Goal: Communication & Community: Participate in discussion

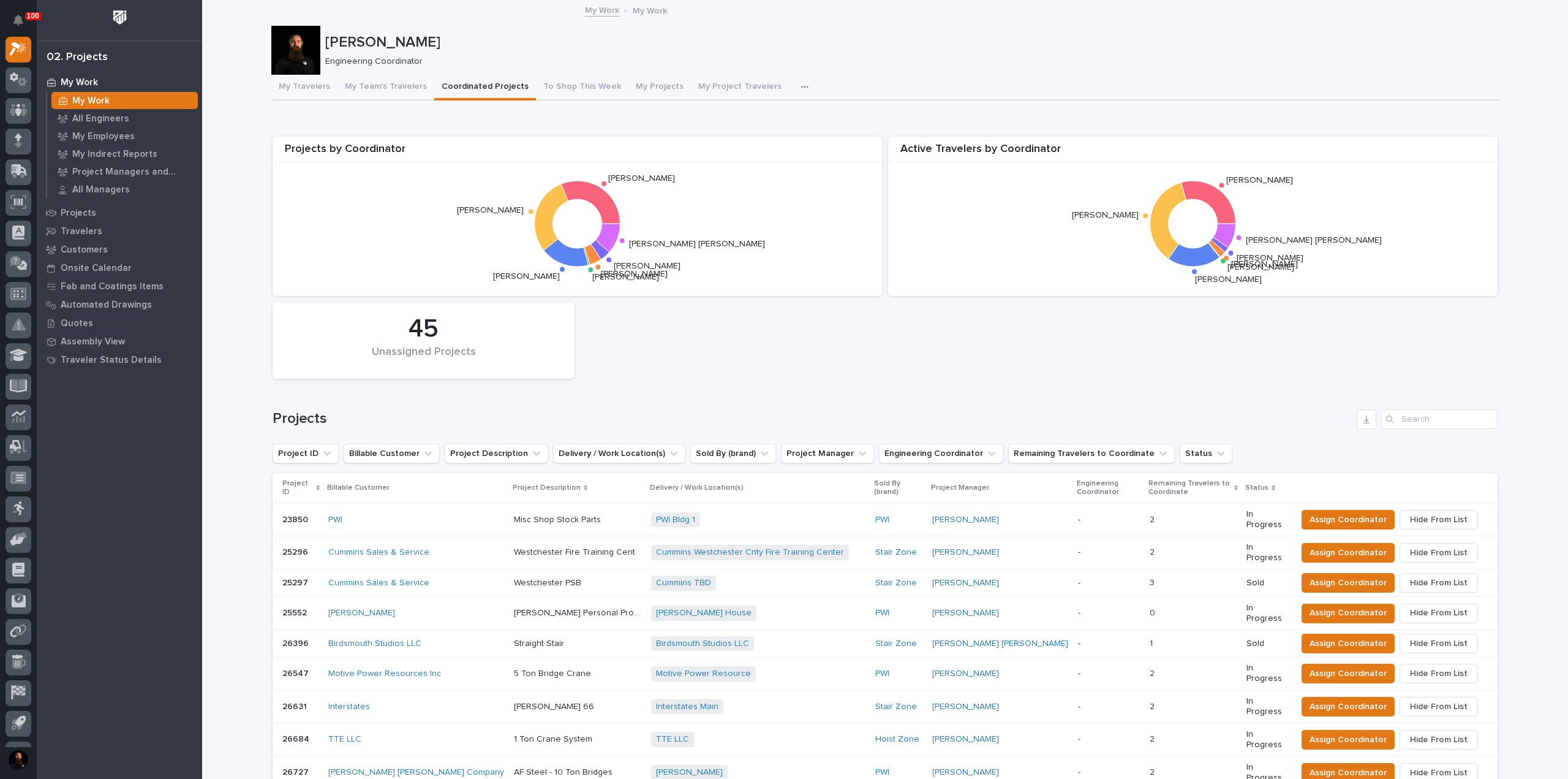
click at [93, 85] on p "My Work" at bounding box center [80, 83] width 37 height 11
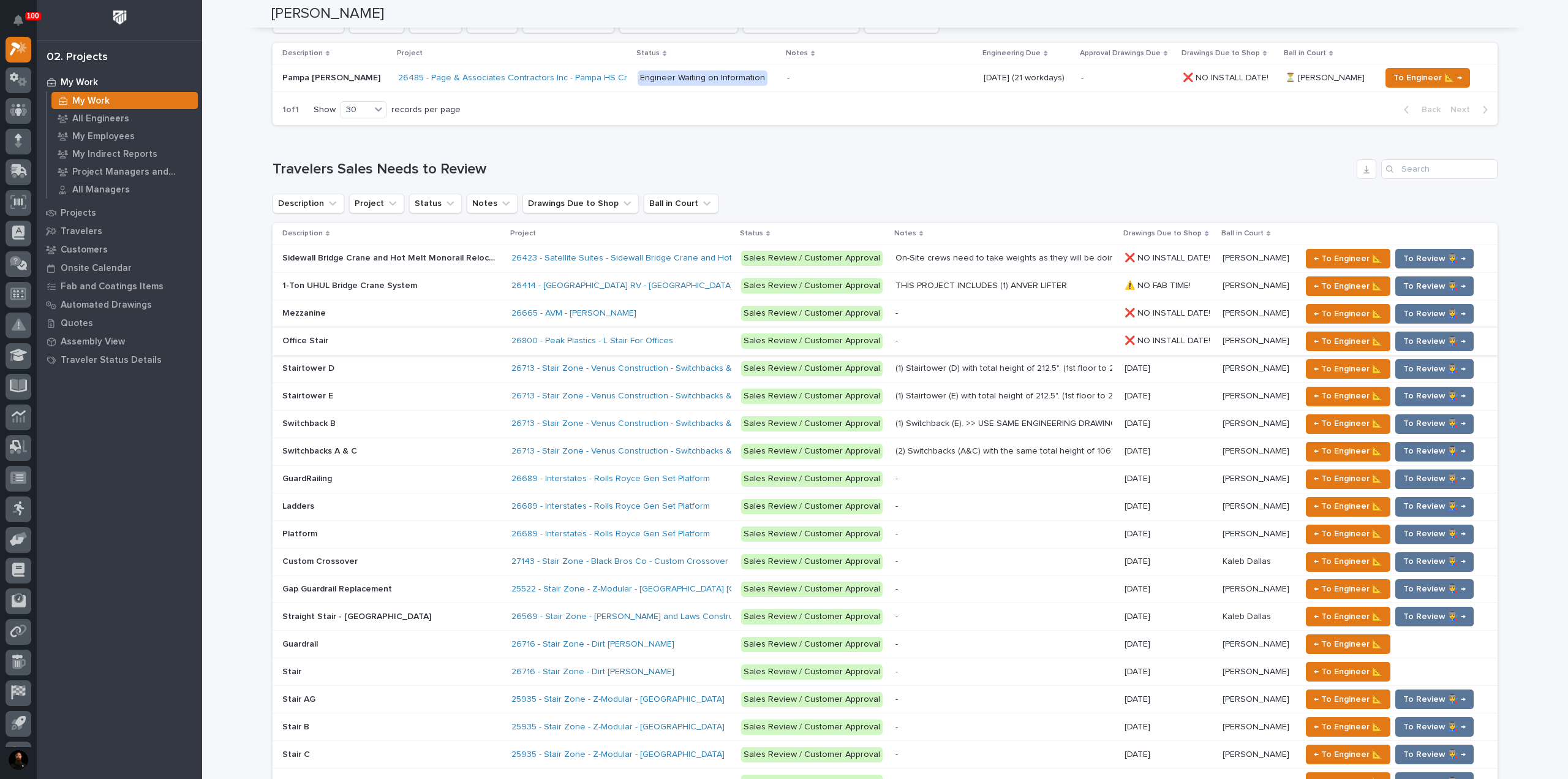
scroll to position [736, 0]
click at [578, 559] on link "27143 - Stair Zone - Black Bros Co - Custom Crossover" at bounding box center [619, 560] width 217 height 10
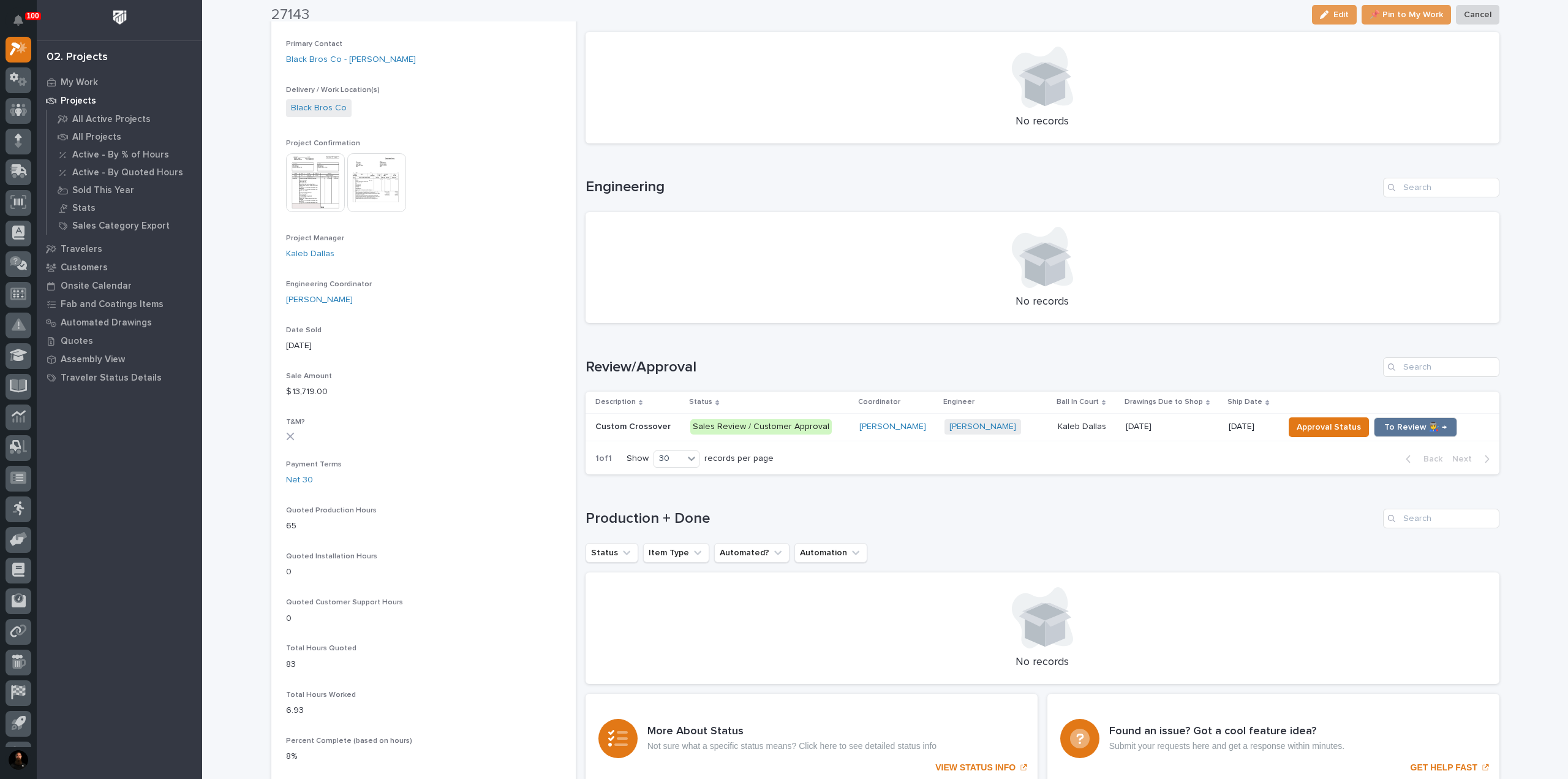
scroll to position [490, 0]
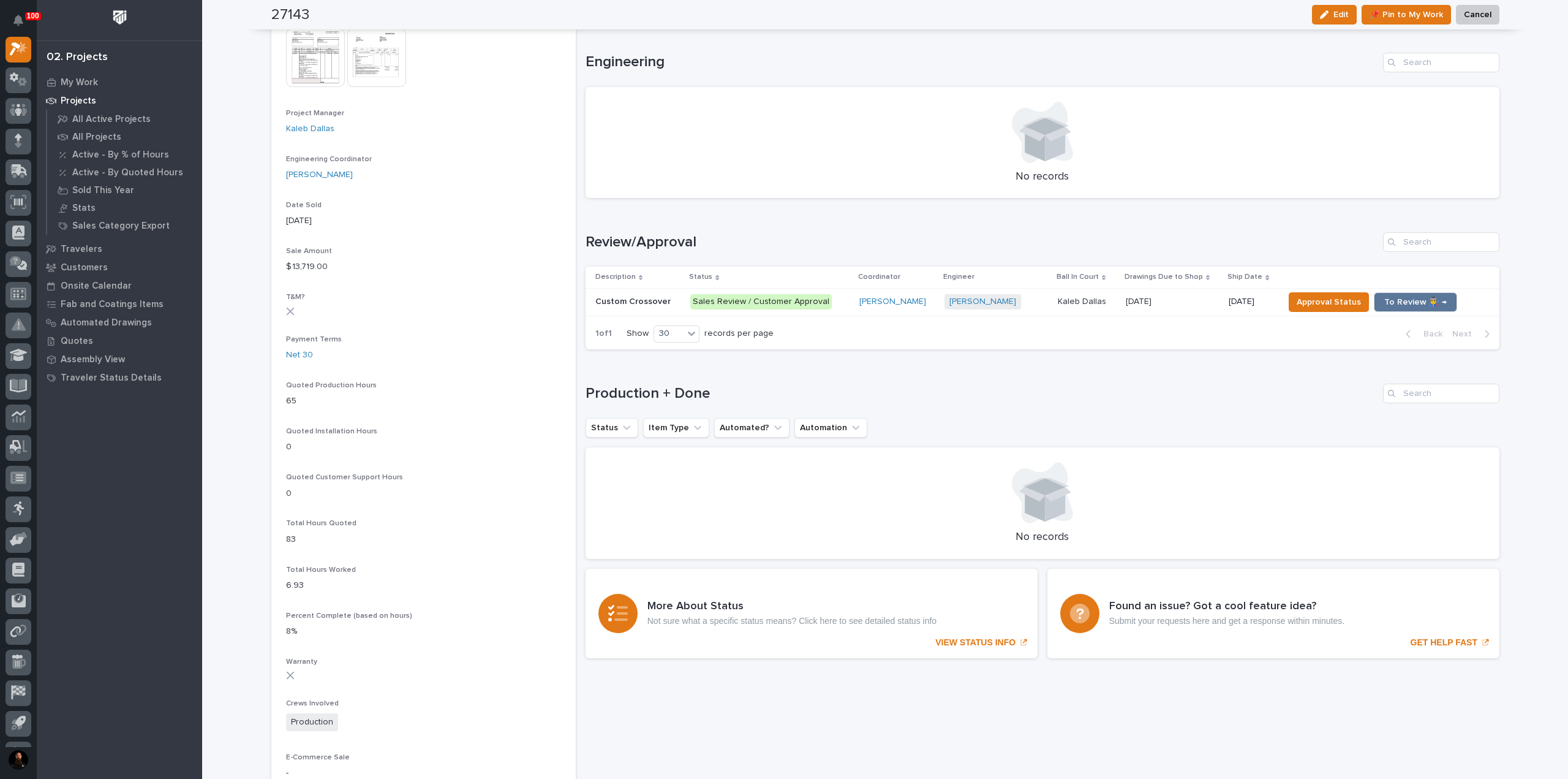
click at [643, 296] on p "Custom Crossover" at bounding box center [634, 301] width 78 height 13
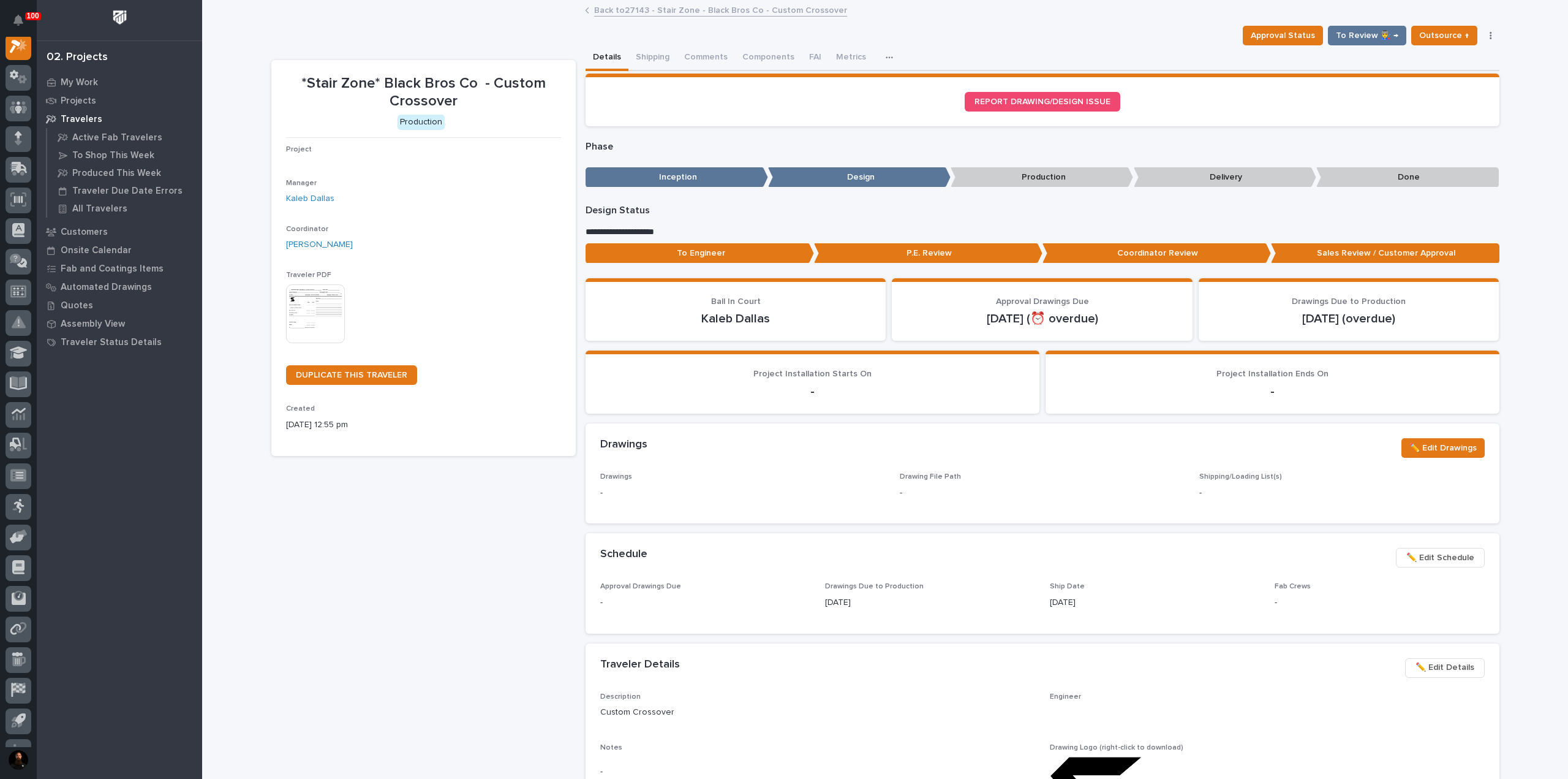
scroll to position [31, 0]
click at [698, 53] on button "Comments (7)" at bounding box center [711, 58] width 69 height 26
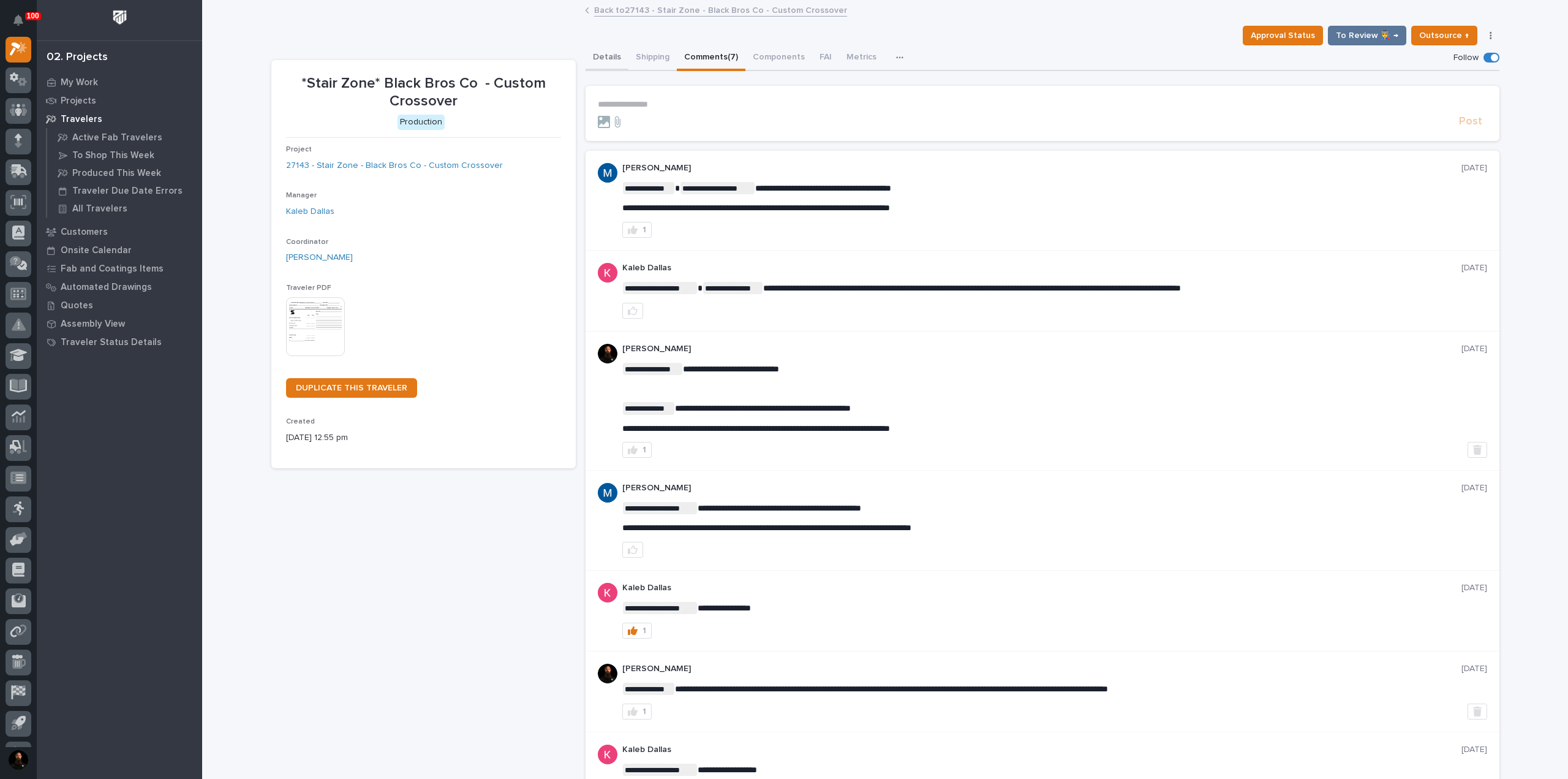
click at [606, 66] on button "Details" at bounding box center [607, 58] width 43 height 26
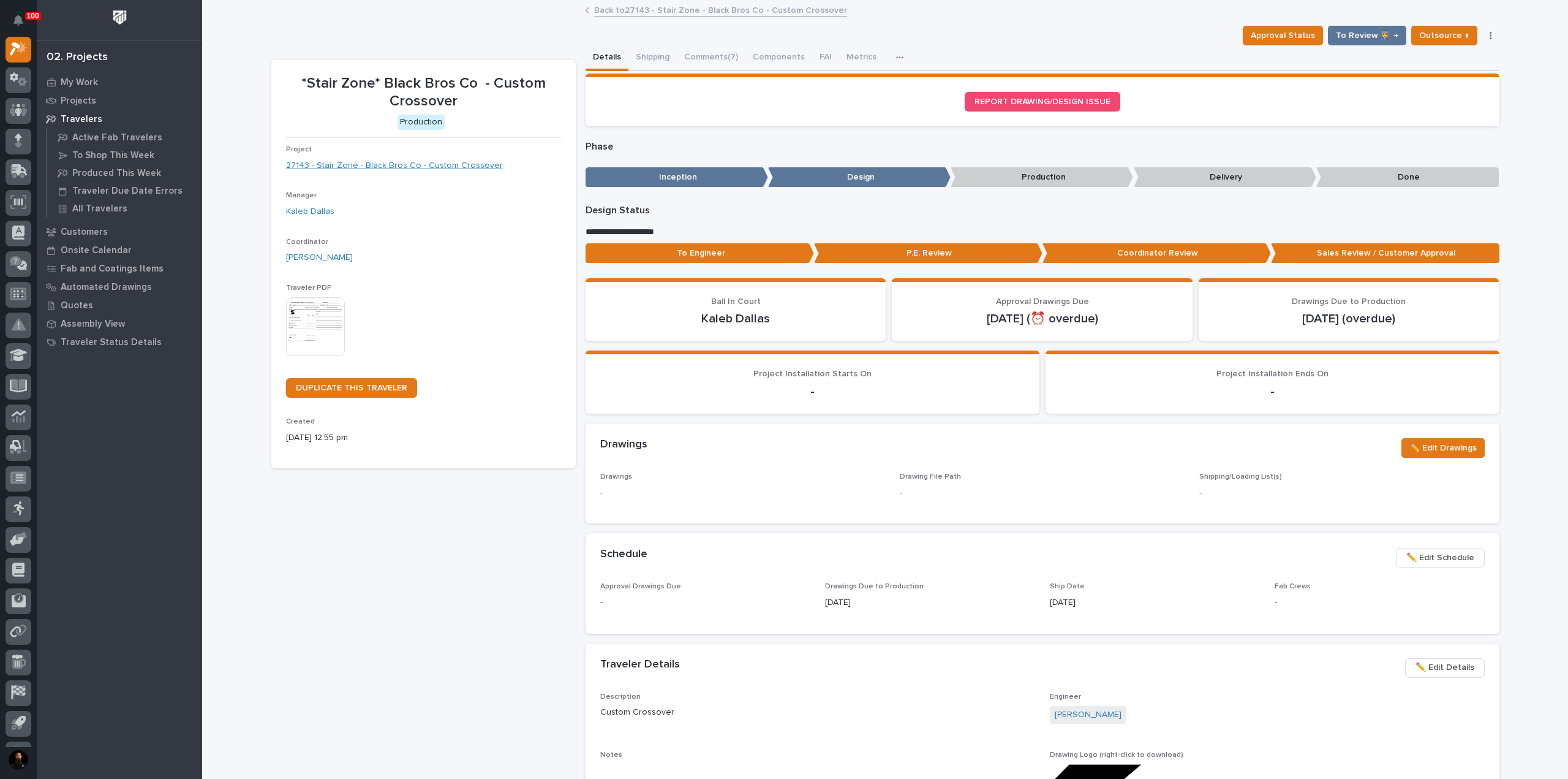
click at [444, 162] on link "27143 - Stair Zone - Black Bros Co - Custom Crossover" at bounding box center [394, 165] width 217 height 13
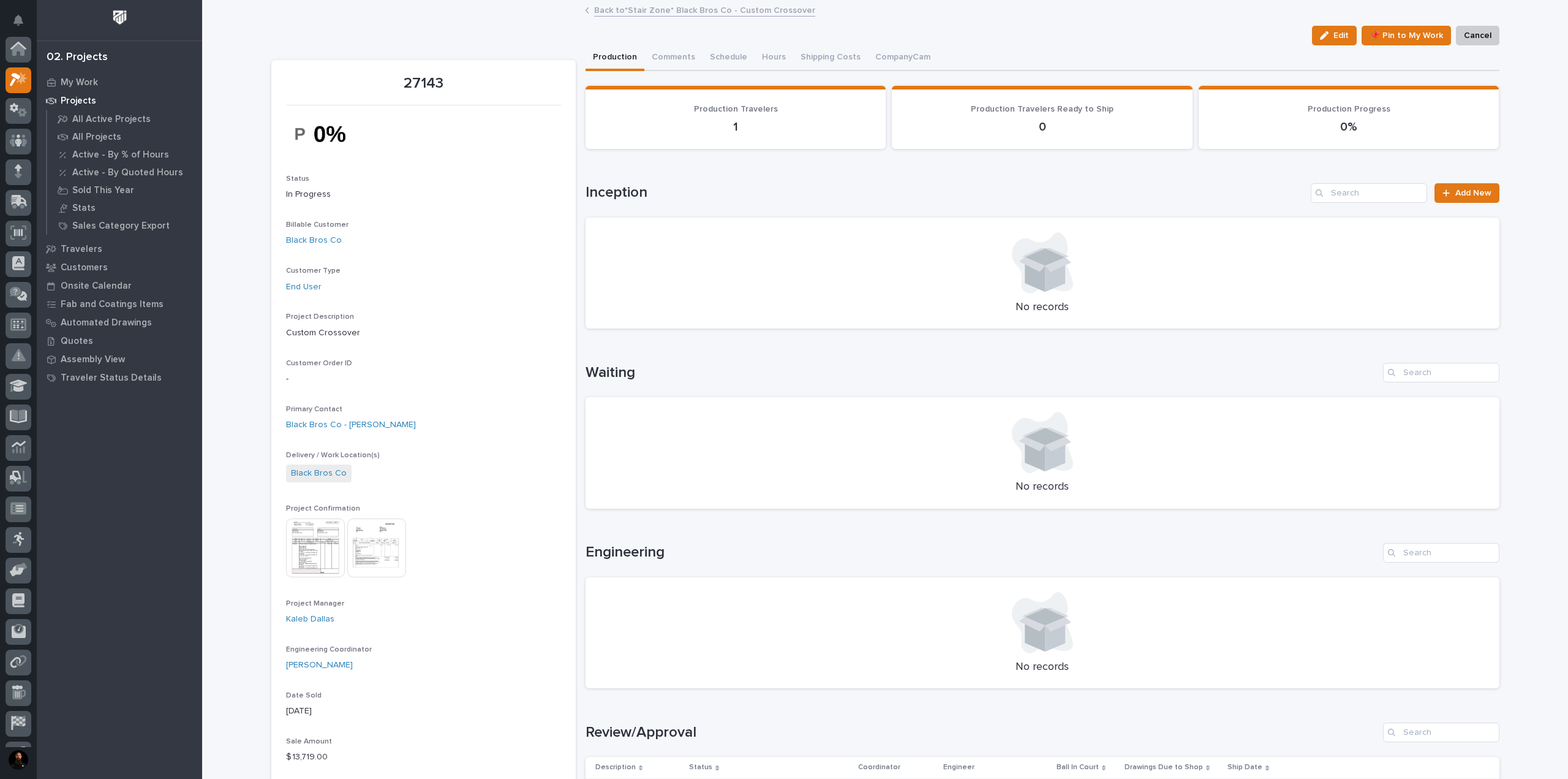
scroll to position [31, 0]
click at [660, 63] on button "Comments (1)" at bounding box center [677, 58] width 66 height 26
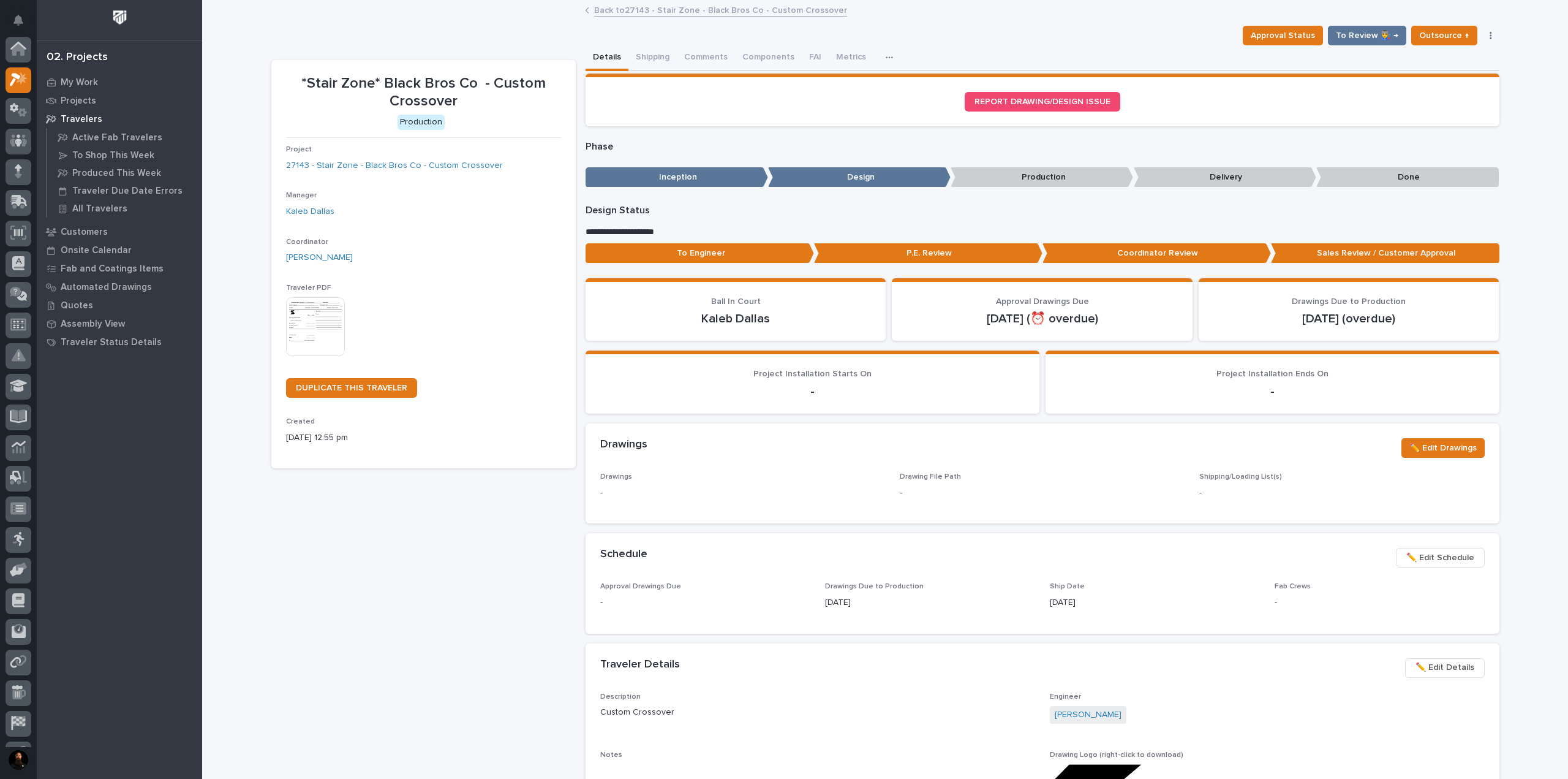
scroll to position [33, 0]
click at [691, 58] on button "Comments (7)" at bounding box center [711, 58] width 69 height 26
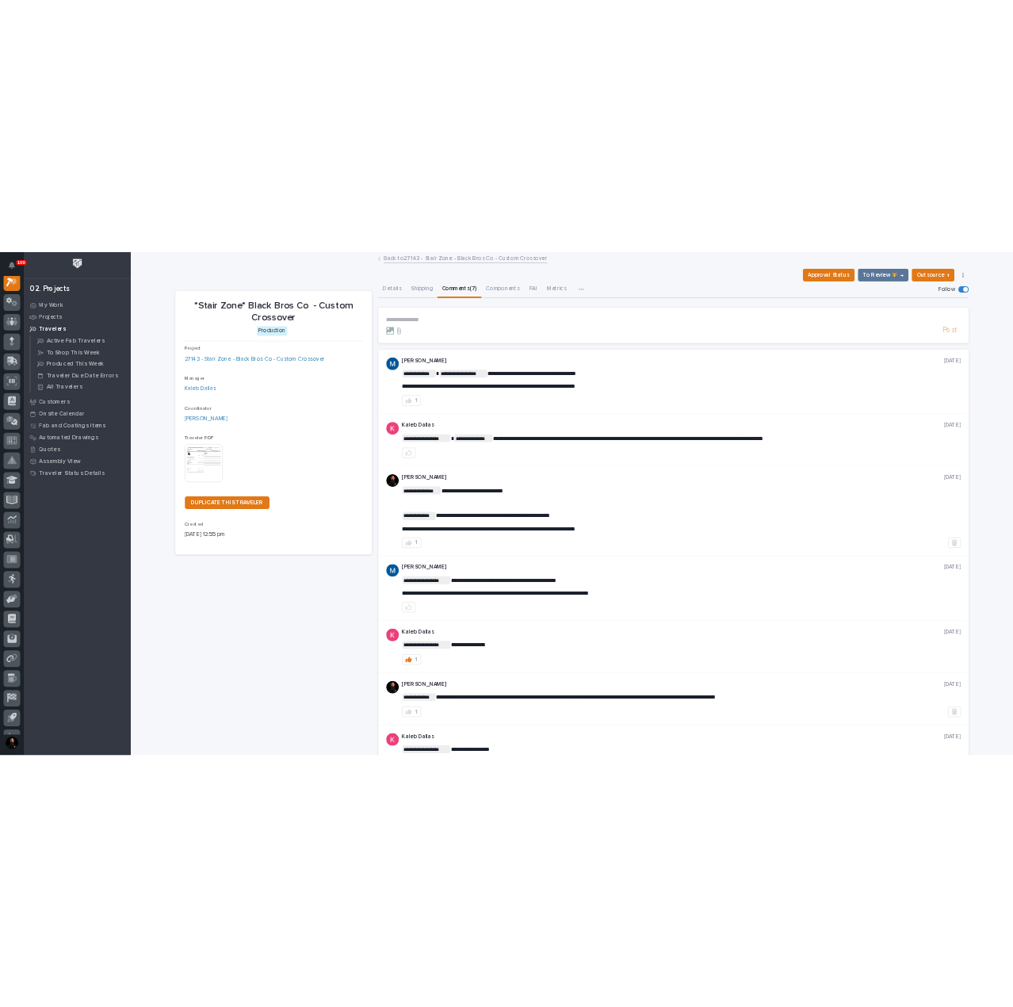
scroll to position [40, 0]
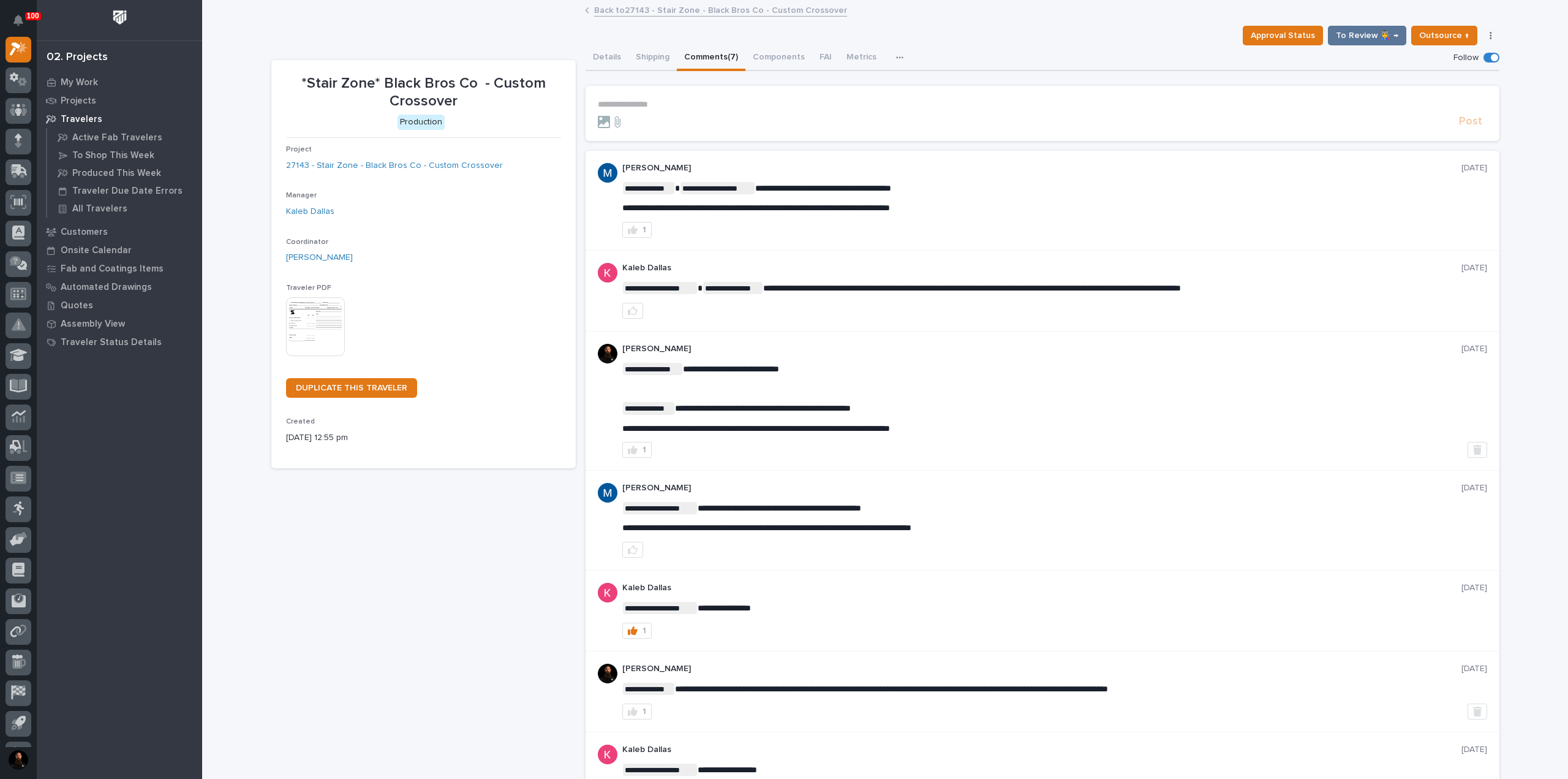
click at [698, 102] on p "**********" at bounding box center [1042, 104] width 889 height 10
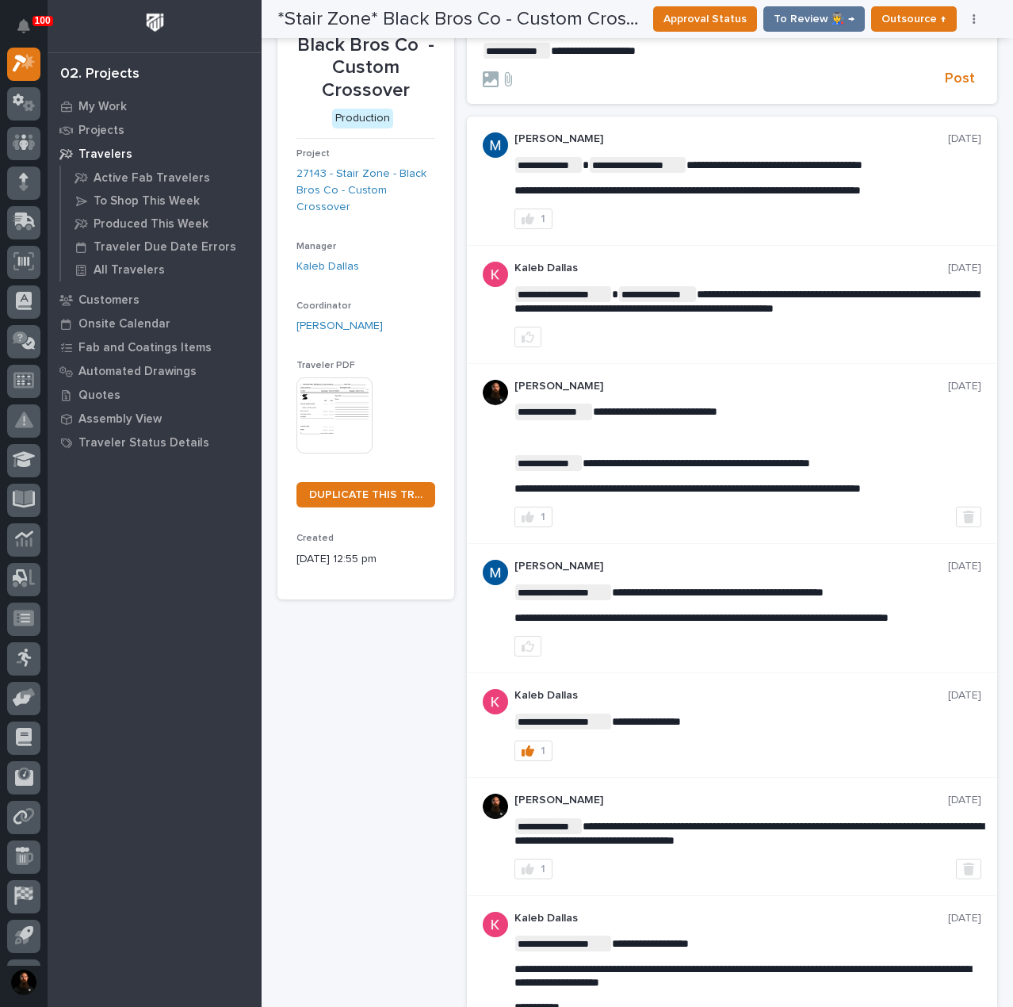
scroll to position [0, 0]
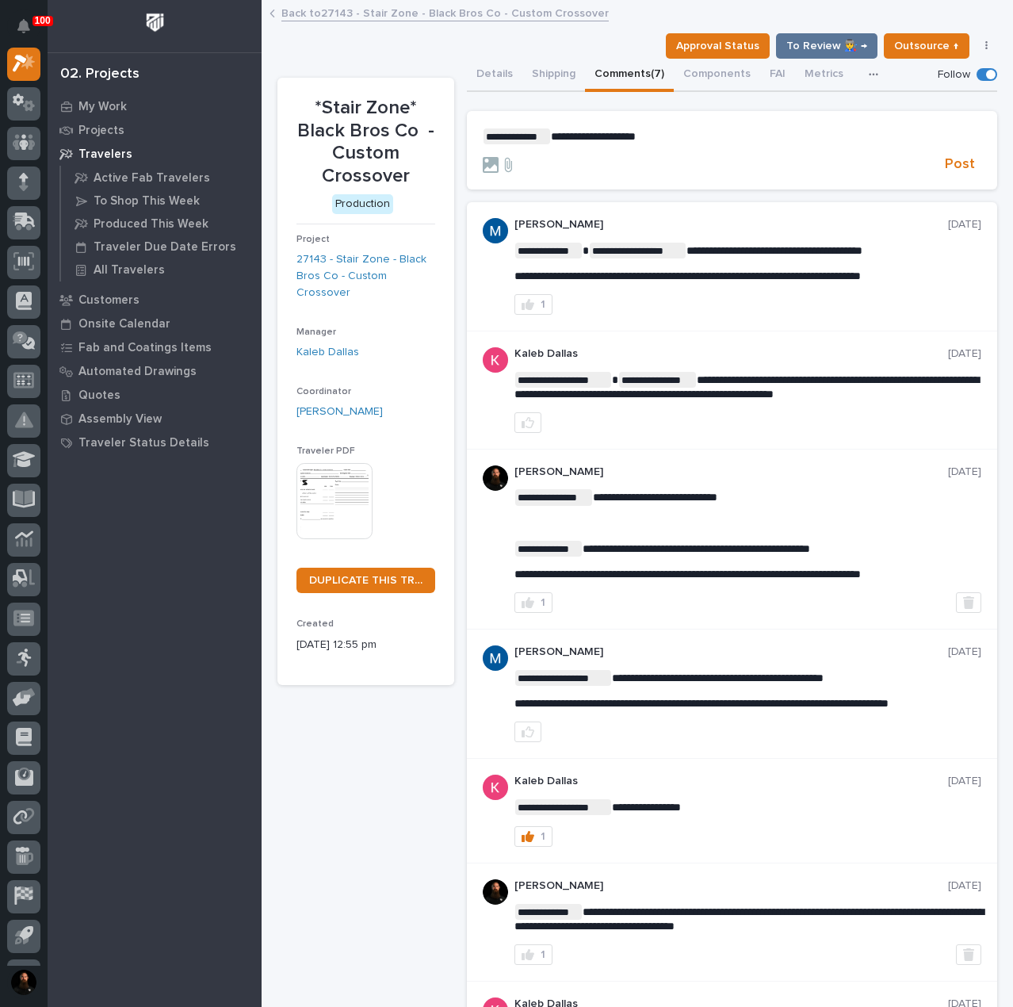
click at [390, 122] on p "*Stair Zone* Black Bros Co - Custom Crossover" at bounding box center [366, 142] width 139 height 91
click at [390, 121] on p "*Stair Zone* Black Bros Co - Custom Crossover" at bounding box center [366, 142] width 139 height 91
click at [396, 155] on p "*Stair Zone* Black Bros Co - Custom Crossover" at bounding box center [366, 142] width 139 height 91
drag, startPoint x: 411, startPoint y: 172, endPoint x: 312, endPoint y: 95, distance: 125.5
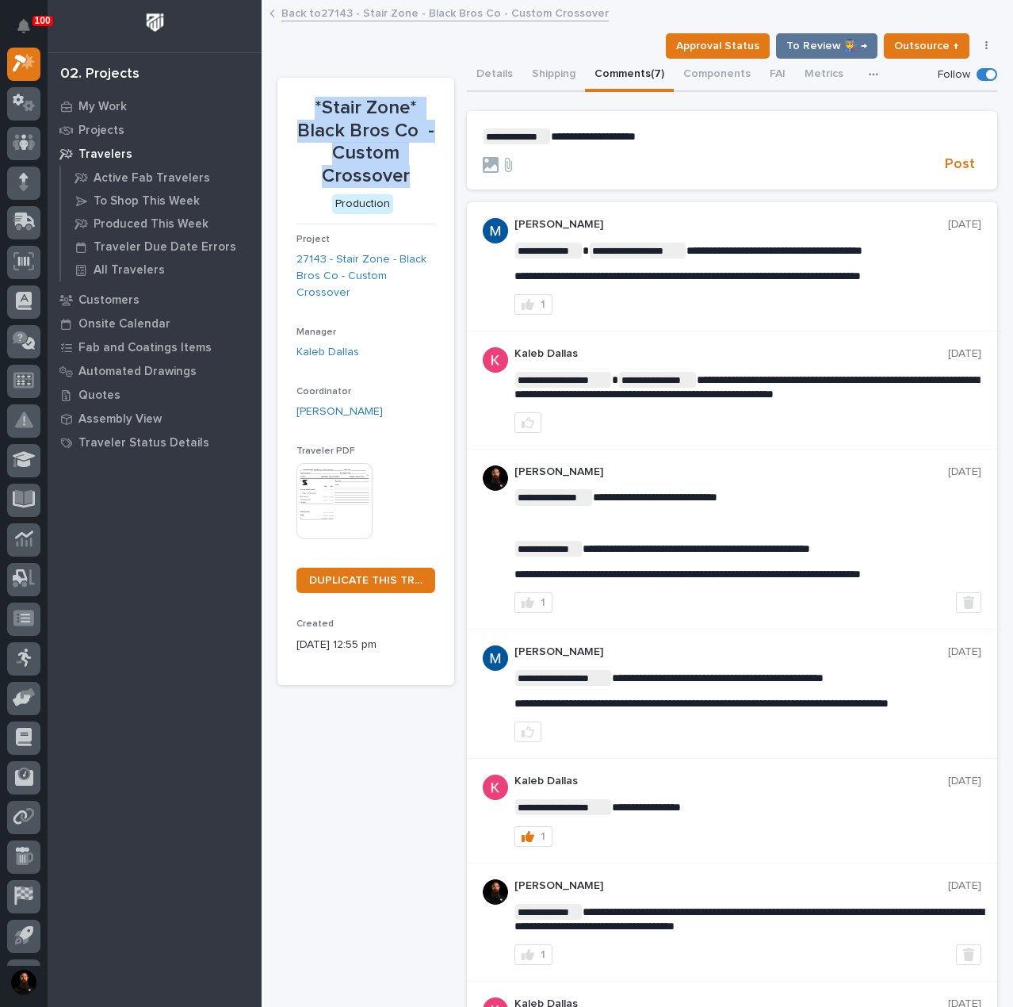
click at [312, 95] on div "*Stair Zone* Black Bros Co - Custom Crossover" at bounding box center [366, 141] width 139 height 94
click at [352, 125] on p "*Stair Zone* Black Bros Co - Custom Crossover" at bounding box center [366, 142] width 139 height 91
click at [360, 132] on p "*Stair Zone* Black Bros Co - Custom Crossover" at bounding box center [366, 142] width 139 height 91
click at [360, 133] on p "*Stair Zone* Black Bros Co - Custom Crossover" at bounding box center [366, 142] width 139 height 91
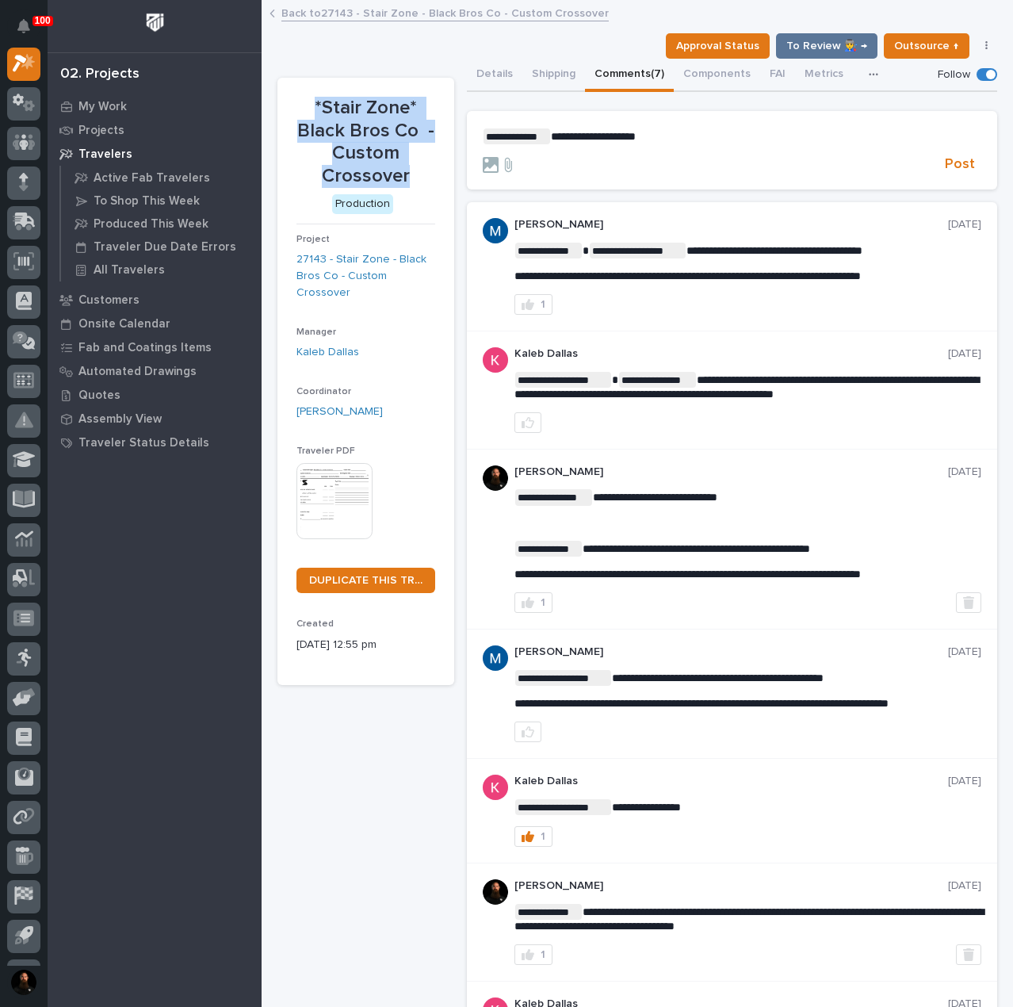
click at [347, 125] on p "*Stair Zone* Black Bros Co - Custom Crossover" at bounding box center [366, 142] width 139 height 91
click at [392, 145] on p "*Stair Zone* Black Bros Co - Custom Crossover" at bounding box center [366, 142] width 139 height 91
drag, startPoint x: 407, startPoint y: 175, endPoint x: 316, endPoint y: 98, distance: 119.8
click at [316, 98] on p "*Stair Zone* Black Bros Co - Custom Crossover" at bounding box center [366, 142] width 139 height 91
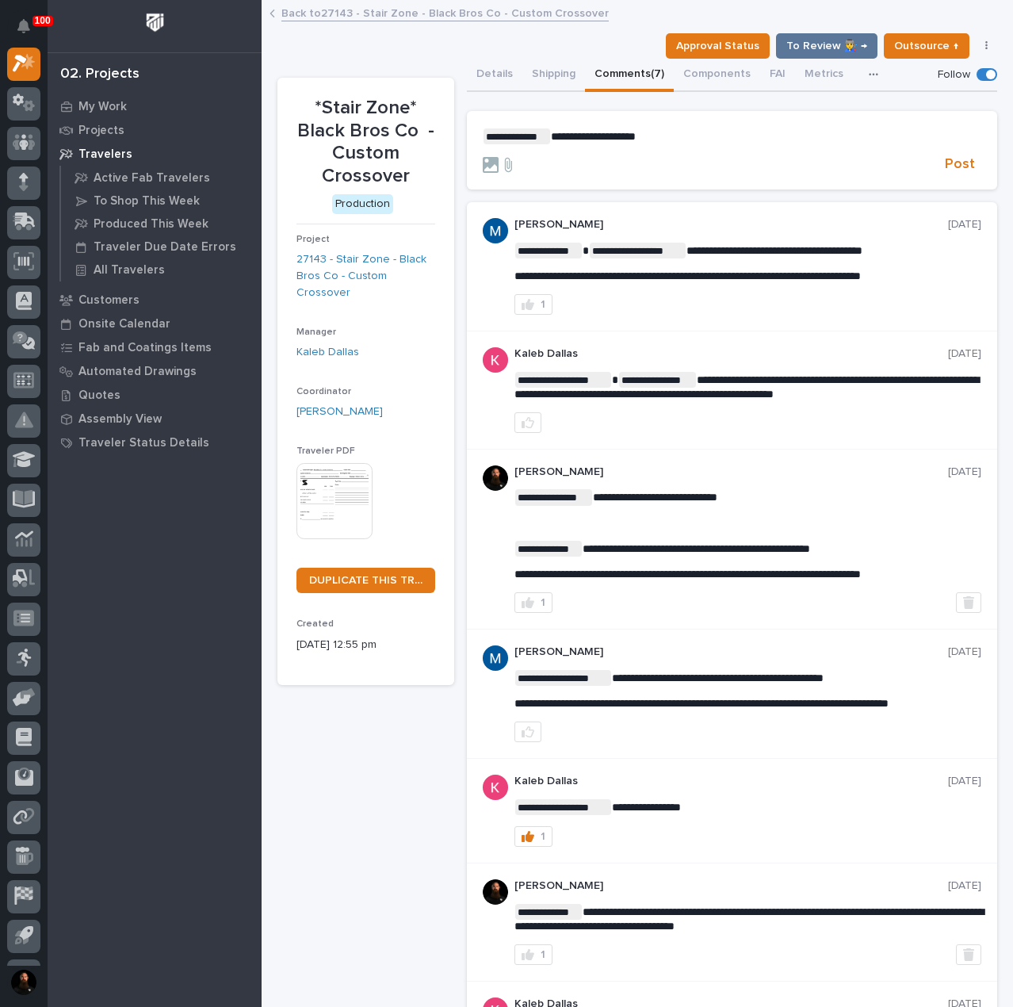
click at [762, 134] on p "**********" at bounding box center [732, 136] width 499 height 16
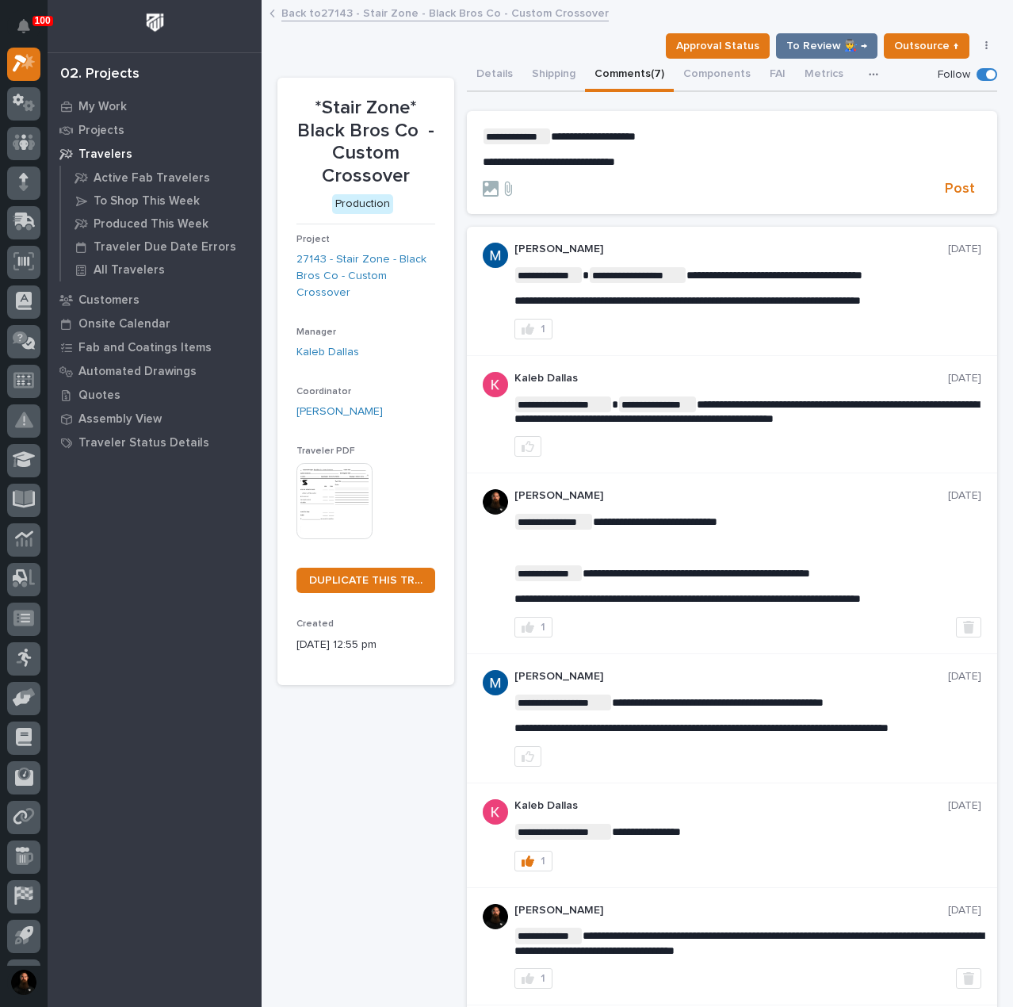
click at [681, 166] on p "**********" at bounding box center [732, 161] width 499 height 13
click at [949, 190] on span "Post" at bounding box center [960, 189] width 30 height 18
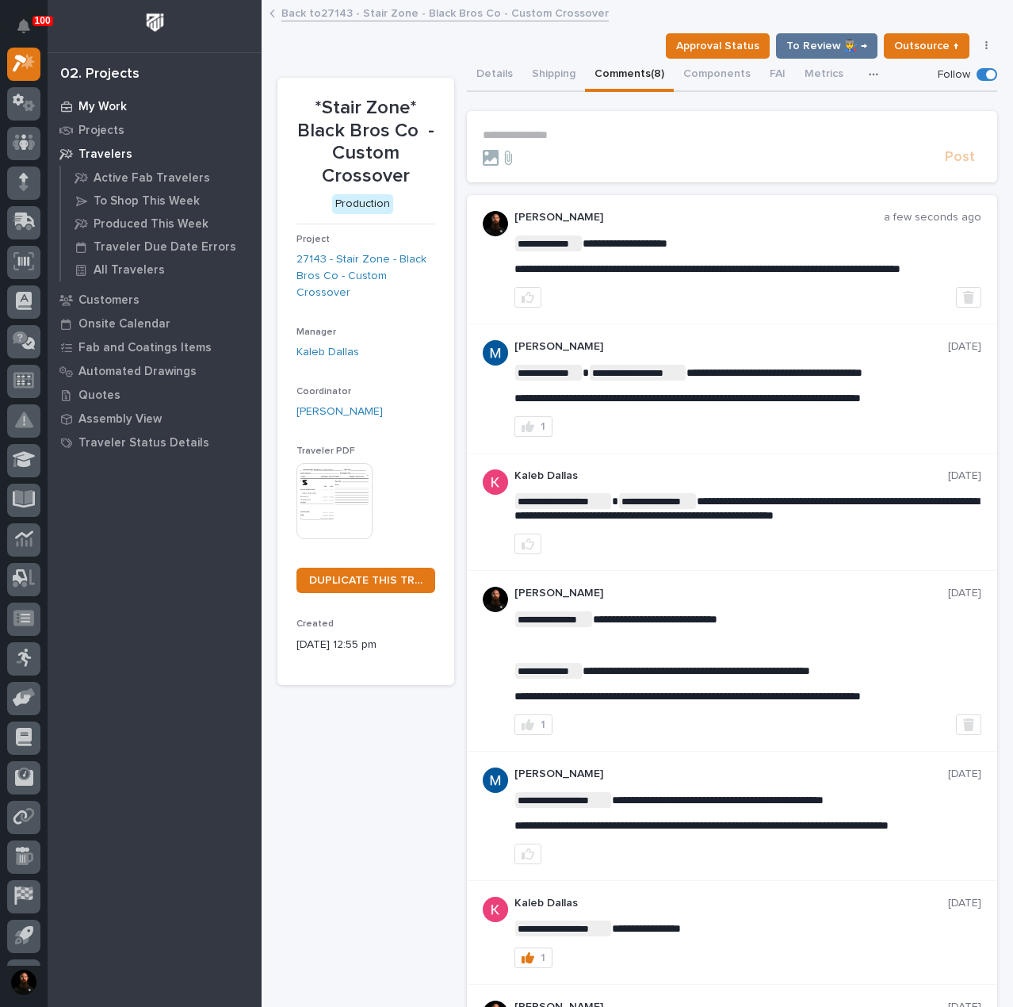
click at [95, 109] on p "My Work" at bounding box center [103, 107] width 48 height 14
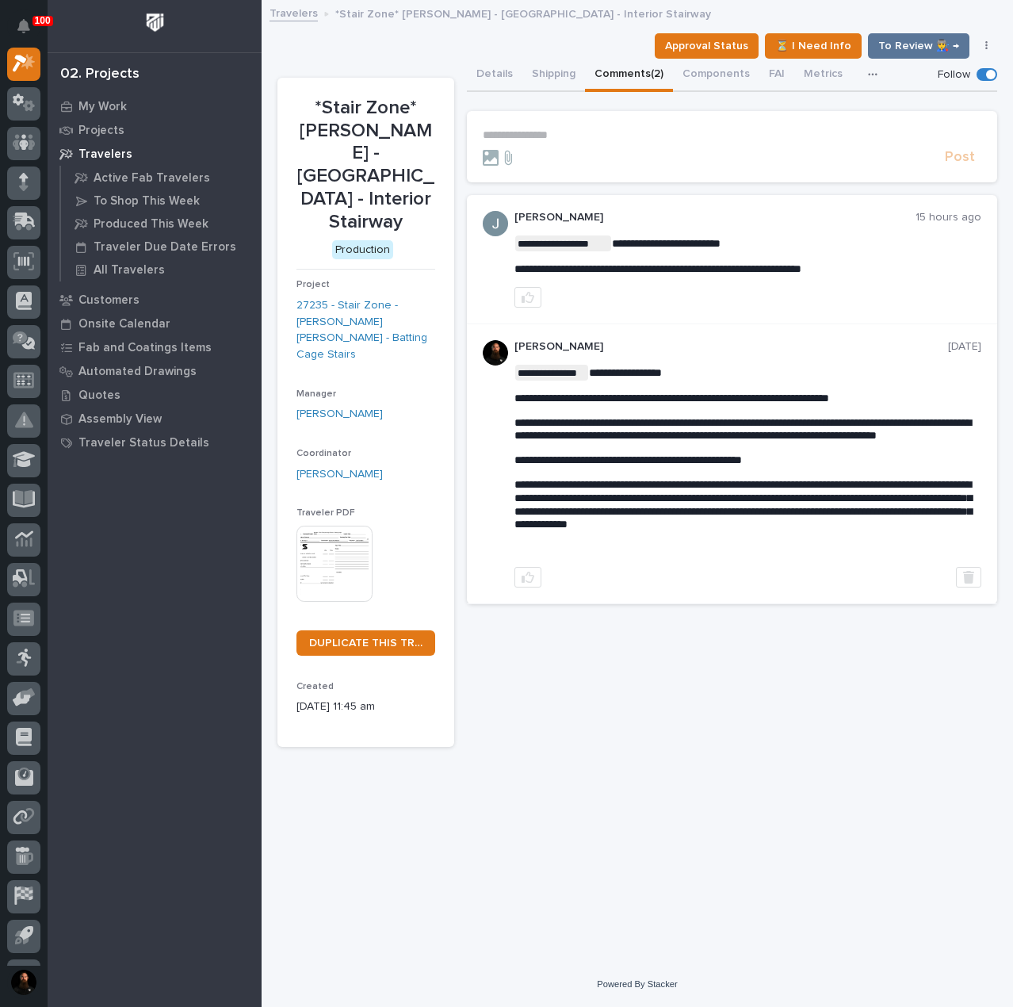
click at [681, 264] on span "**********" at bounding box center [658, 268] width 287 height 11
copy div "**********"
click at [815, 221] on p "[PERSON_NAME]" at bounding box center [715, 217] width 401 height 13
